Goal: Browse casually

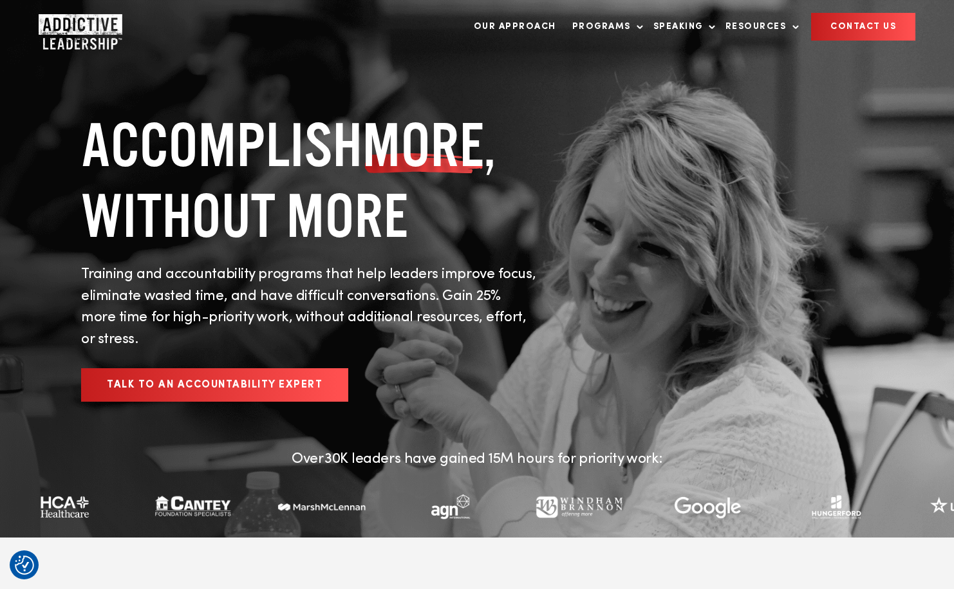
click at [676, 167] on div "ACCOMPLISH MORE , WITHOUT MORE Training and accountability programs that help l…" at bounding box center [477, 265] width 869 height 312
